Goal: Task Accomplishment & Management: Use online tool/utility

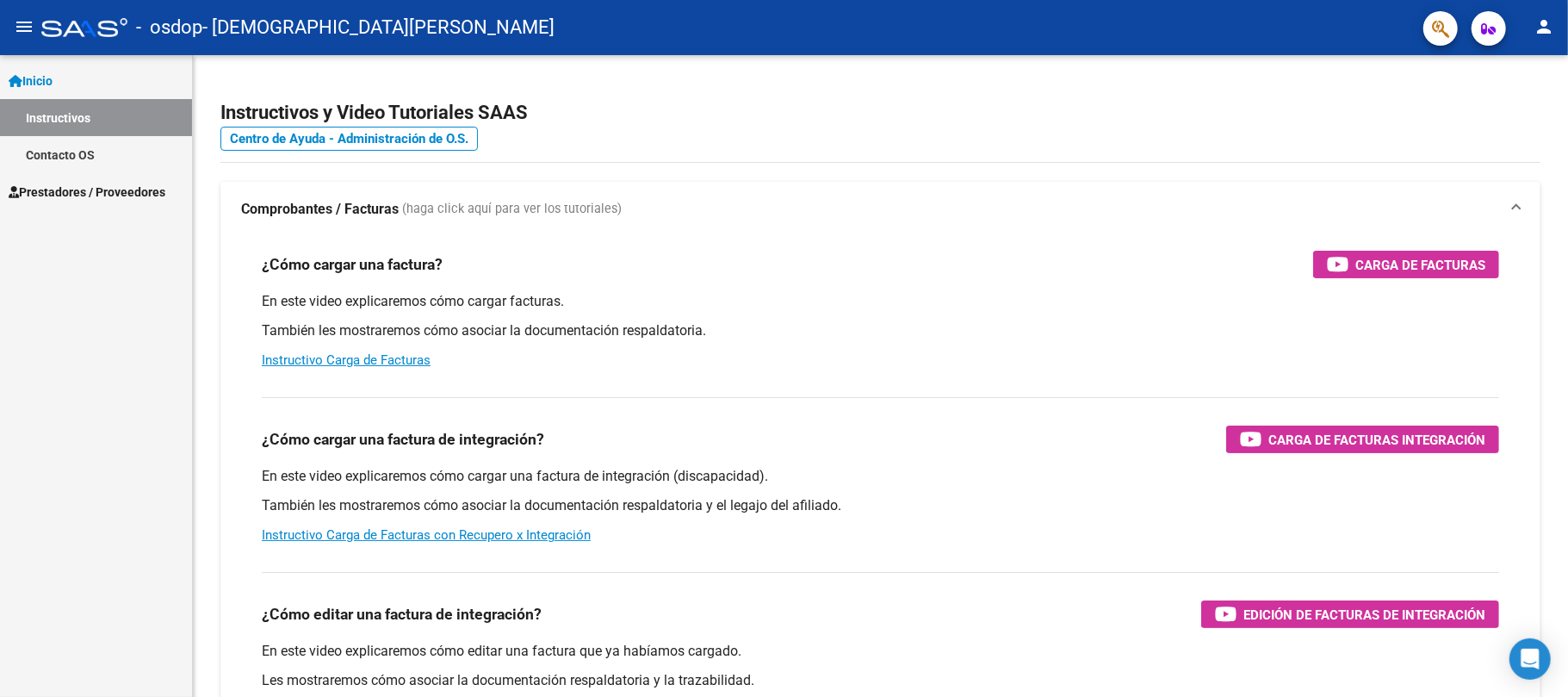
click at [87, 180] on link "Prestadores / Proveedores" at bounding box center [95, 192] width 192 height 37
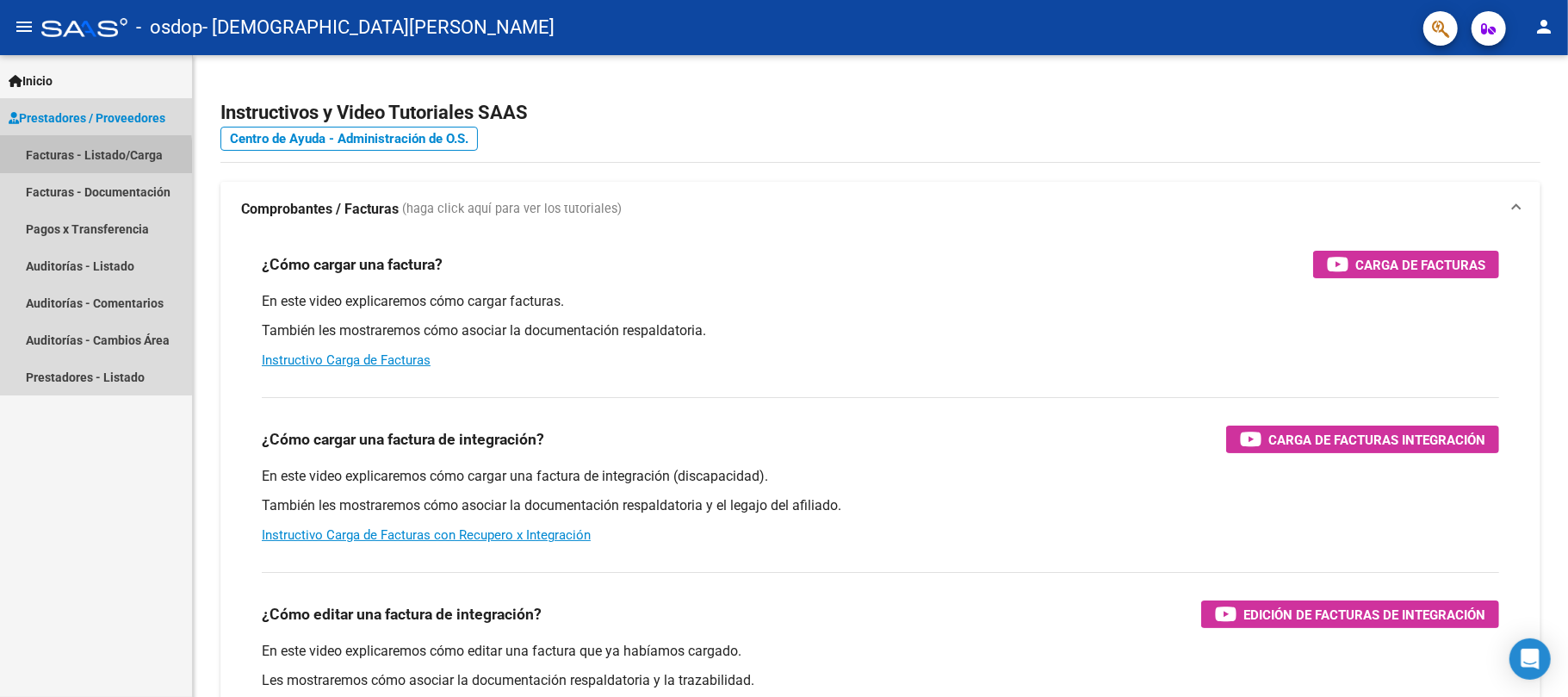
click at [72, 160] on link "Facturas - Listado/Carga" at bounding box center [95, 155] width 192 height 37
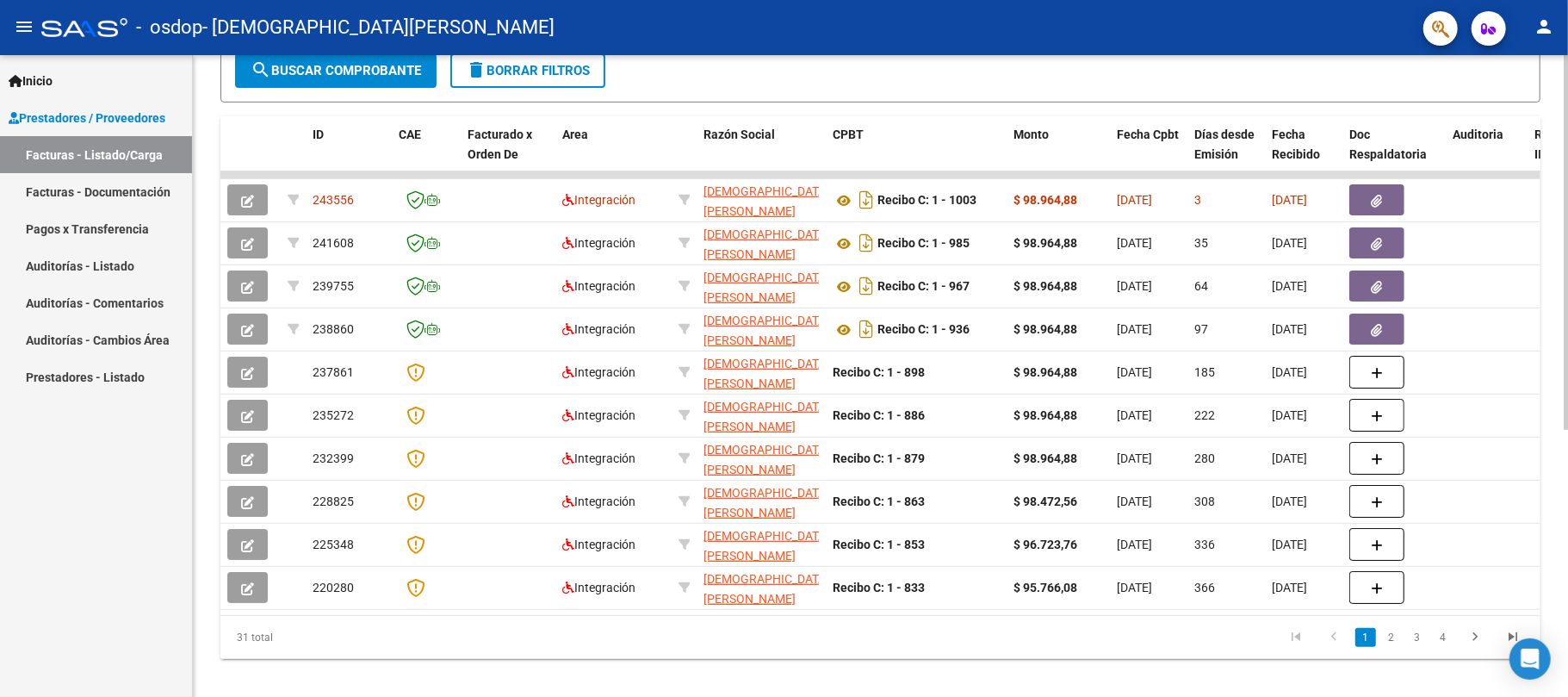
scroll to position [459, 0]
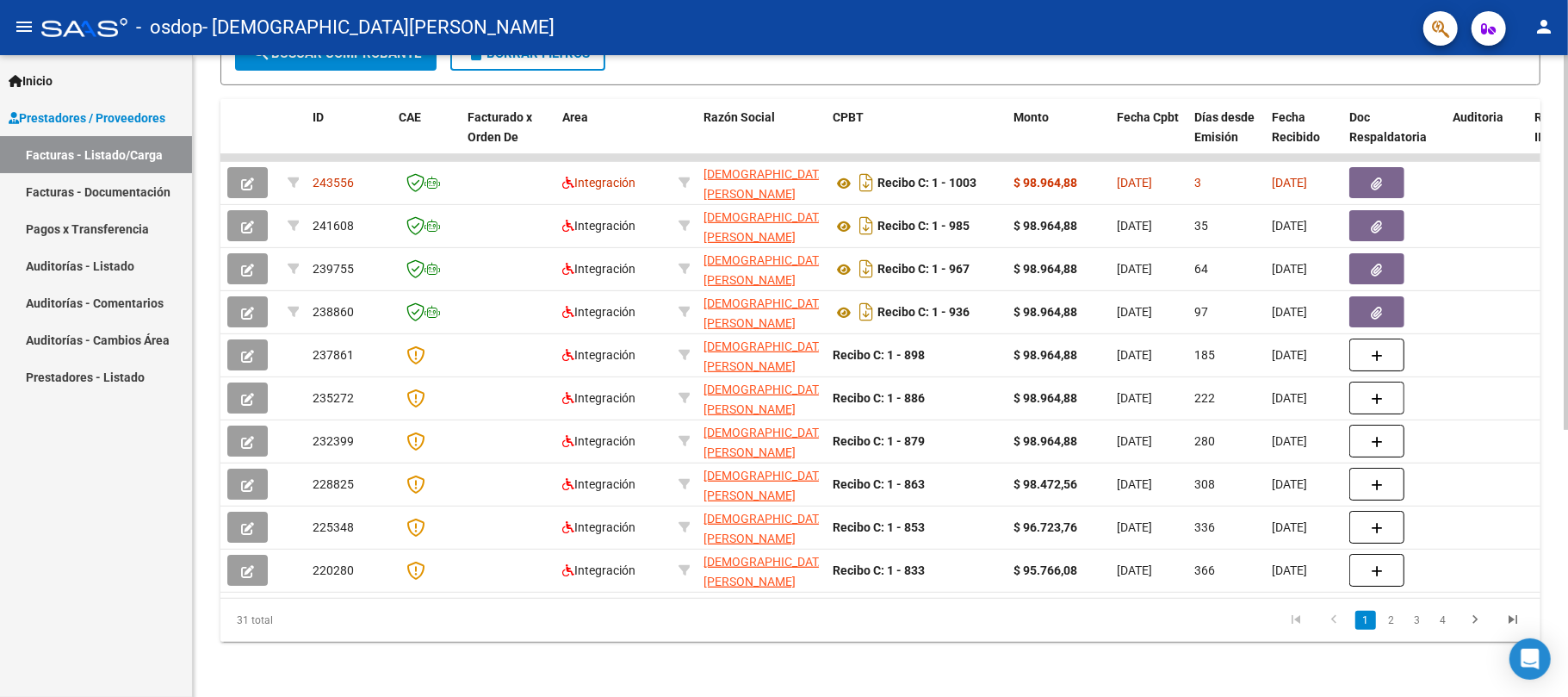
click at [1567, 459] on html "menu - osdop - [PERSON_NAME] person Inicio Instructivos Contacto OS Prestadores…" at bounding box center [784, 348] width 1568 height 697
click at [628, 586] on datatable-body "243556 Integración [PERSON_NAME] 27315674684 Recibo C: 1 - 1003 $ 98.964,88 [DA…" at bounding box center [881, 376] width 1320 height 444
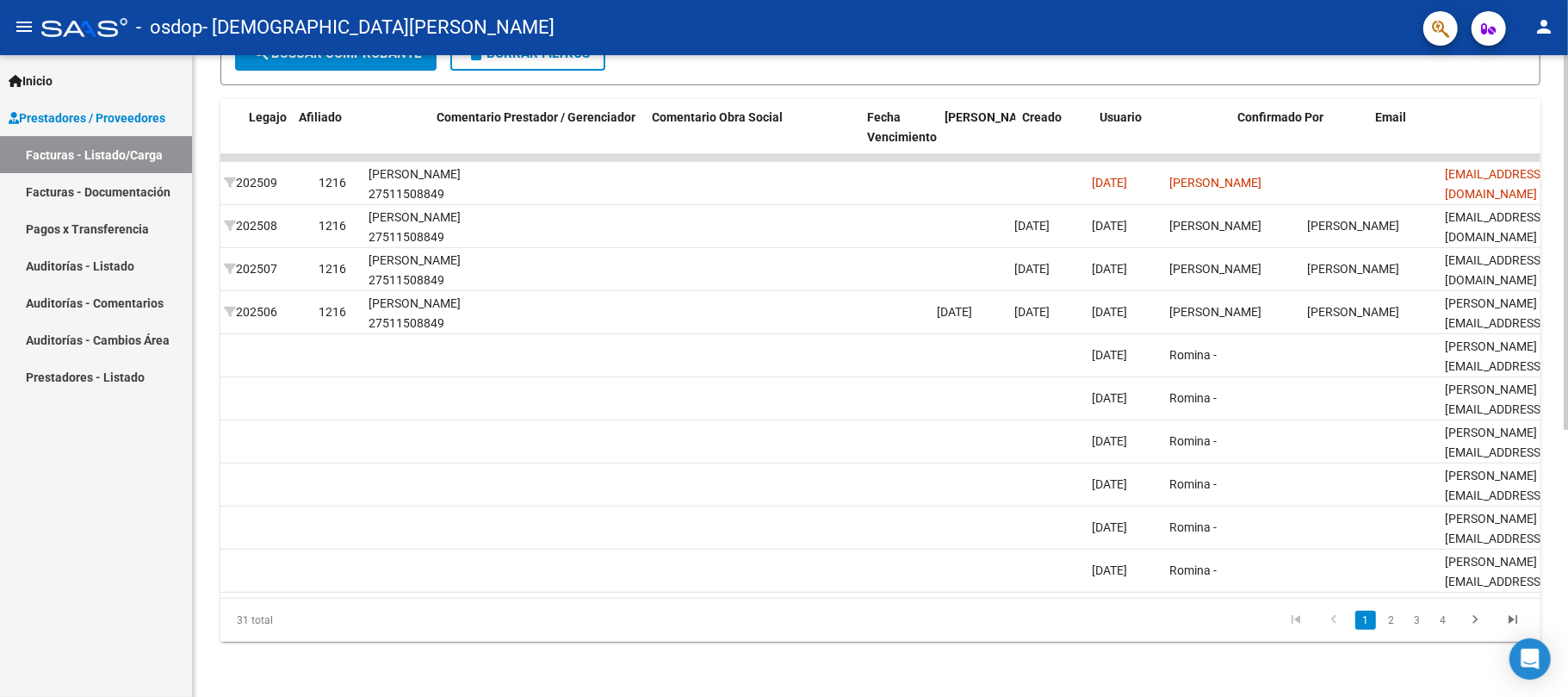
scroll to position [0, 2310]
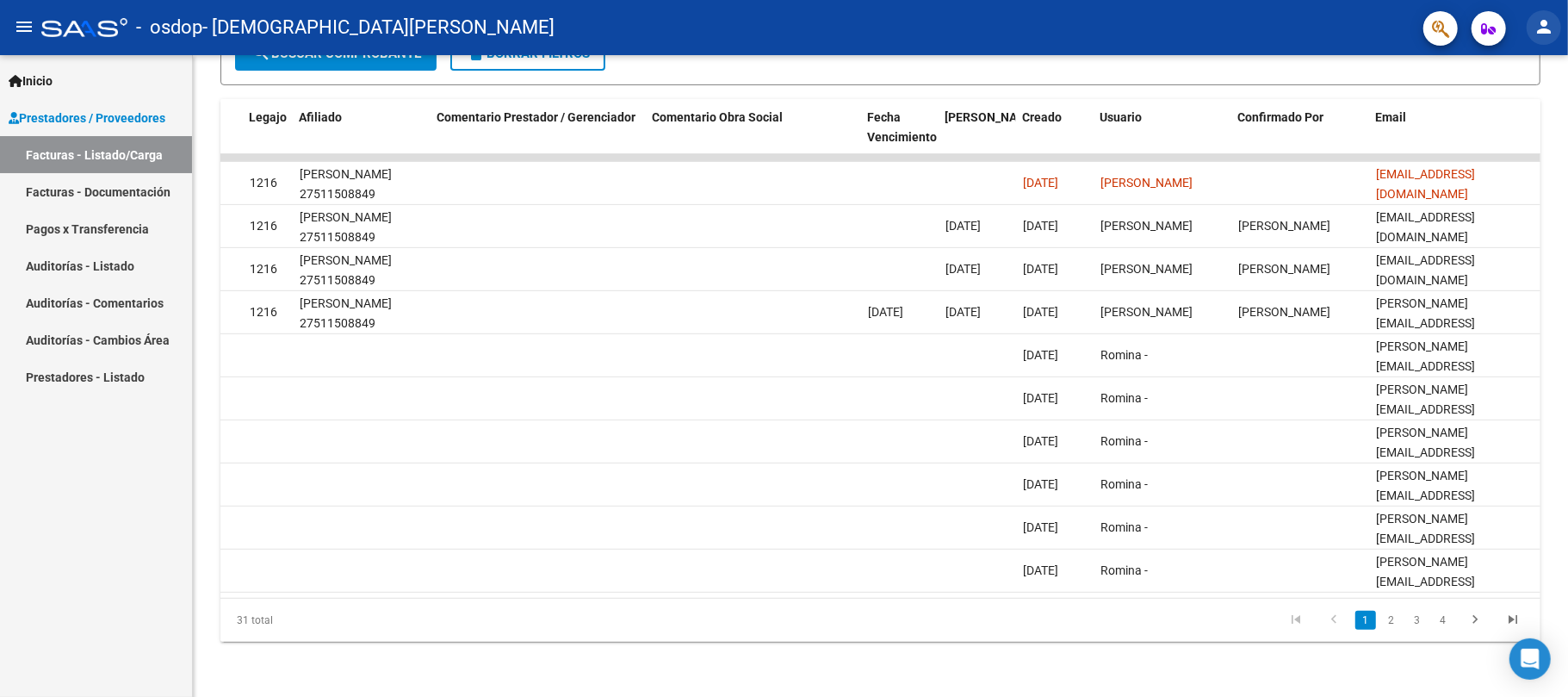
click at [1551, 34] on mat-icon "person" at bounding box center [1544, 26] width 20 height 20
click at [1523, 107] on button "exit_to_app Salir" at bounding box center [1509, 114] width 105 height 41
